Goal: Complete application form

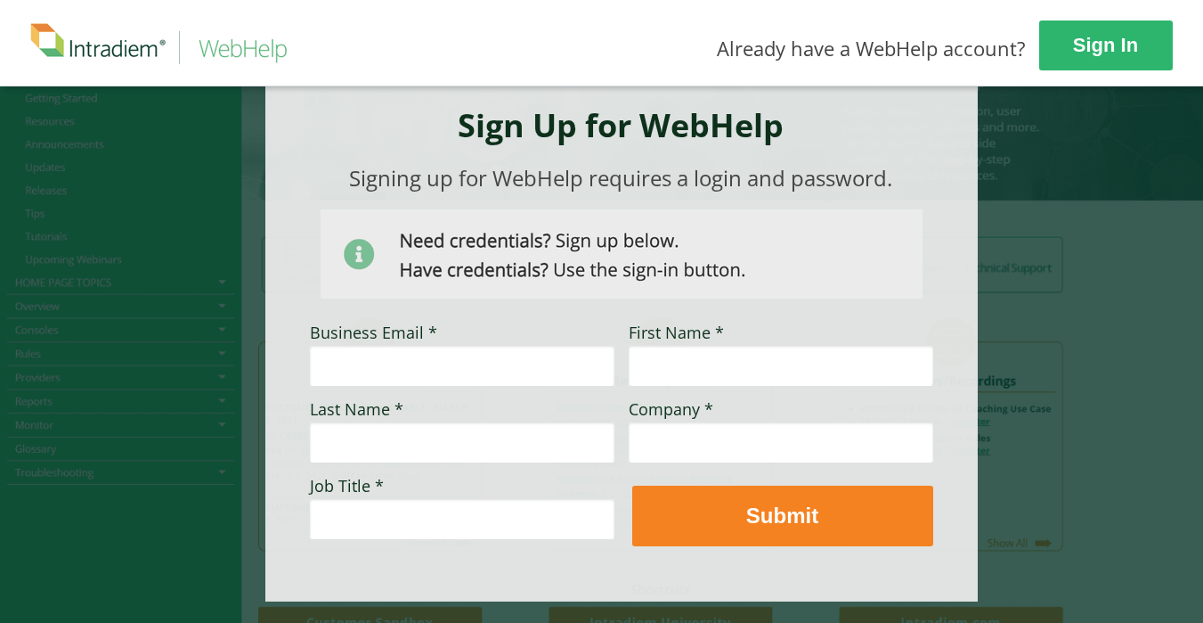
scroll to position [169, 0]
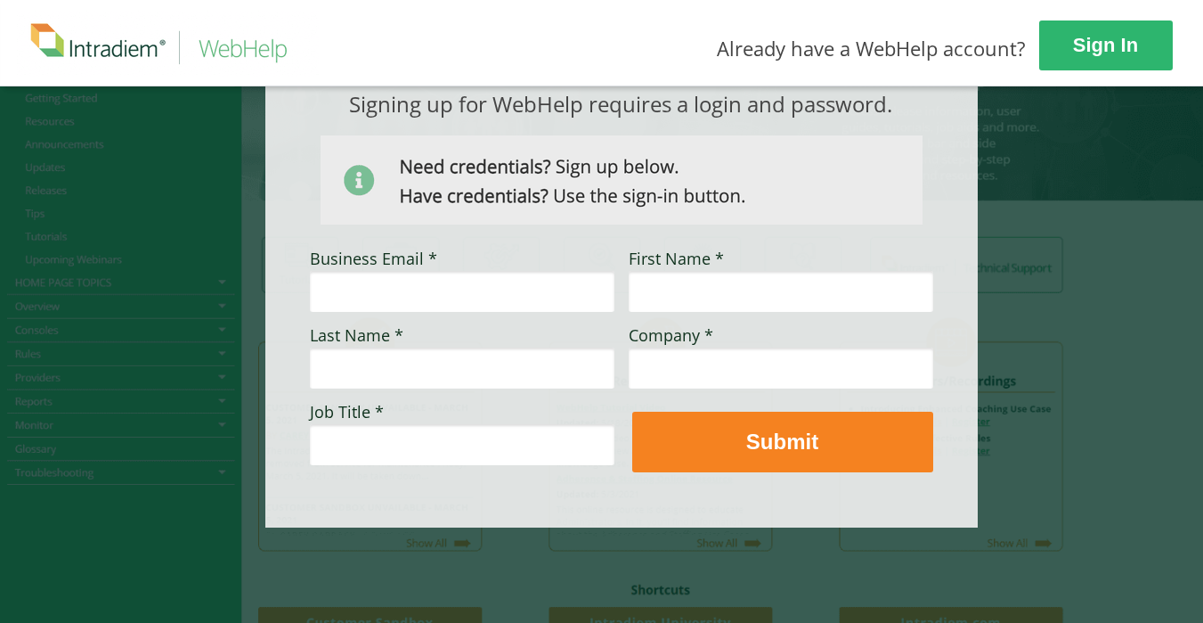
click at [553, 279] on input "Business Email *" at bounding box center [462, 291] width 305 height 41
type input "L"
type input "[PERSON_NAME][EMAIL_ADDRESS][DOMAIN_NAME]"
type input "[PERSON_NAME]"
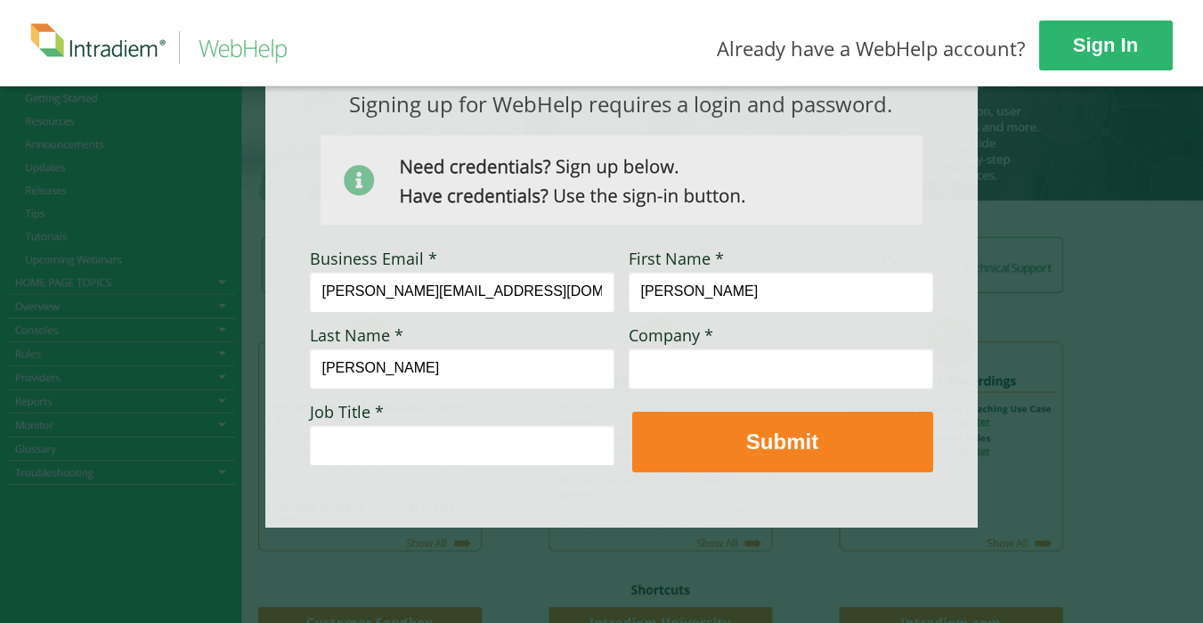
type input "[PERSON_NAME]"
type input "u"
type input "Unitedhealthcare"
click at [406, 461] on input "Job Title *" at bounding box center [462, 444] width 305 height 41
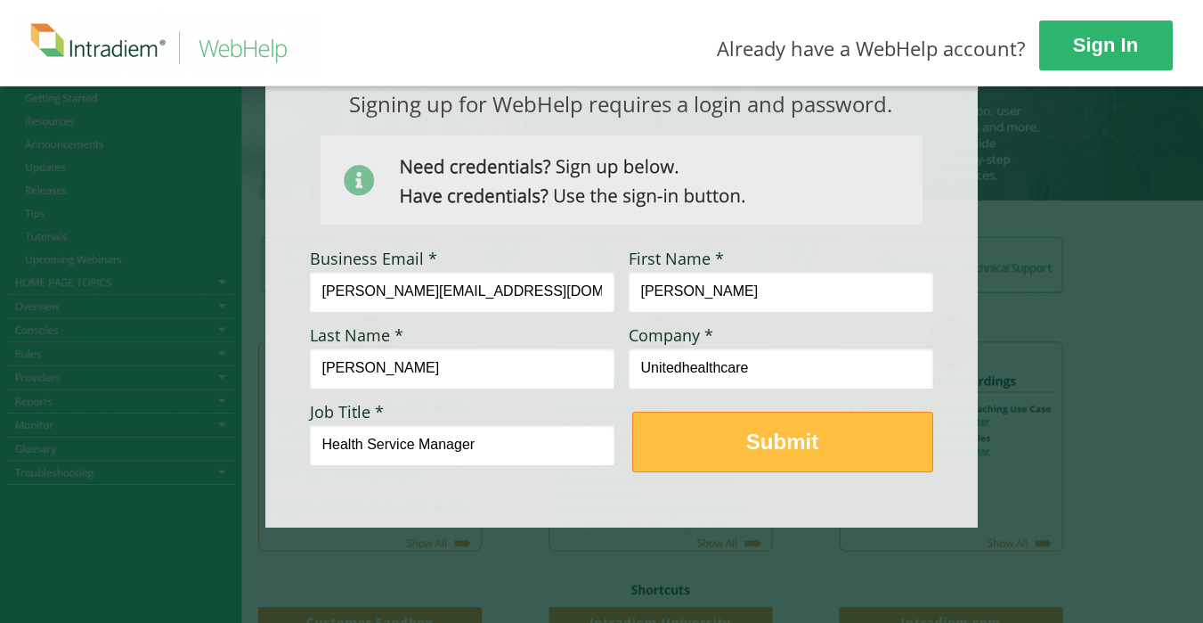
type input "Health Service Manager"
click at [738, 470] on button "Submit" at bounding box center [782, 442] width 301 height 61
